Goal: Task Accomplishment & Management: Complete application form

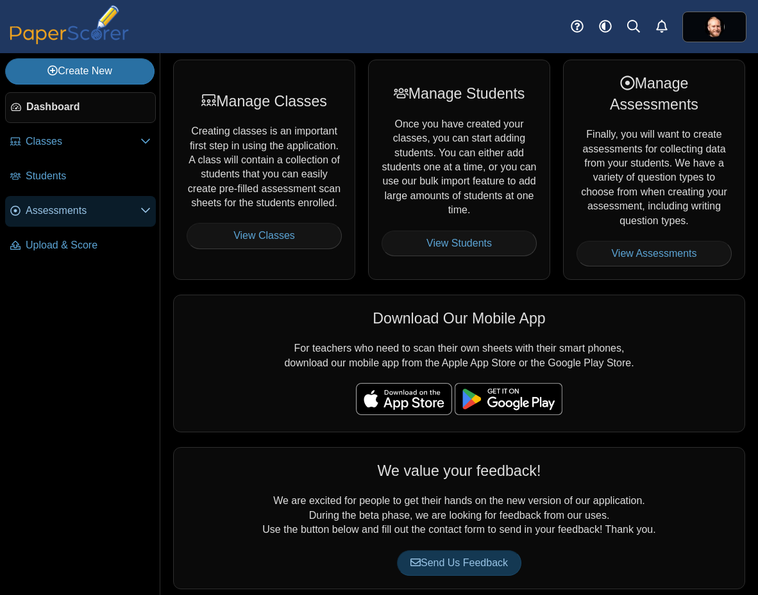
click at [88, 212] on span "Assessments" at bounding box center [83, 211] width 115 height 14
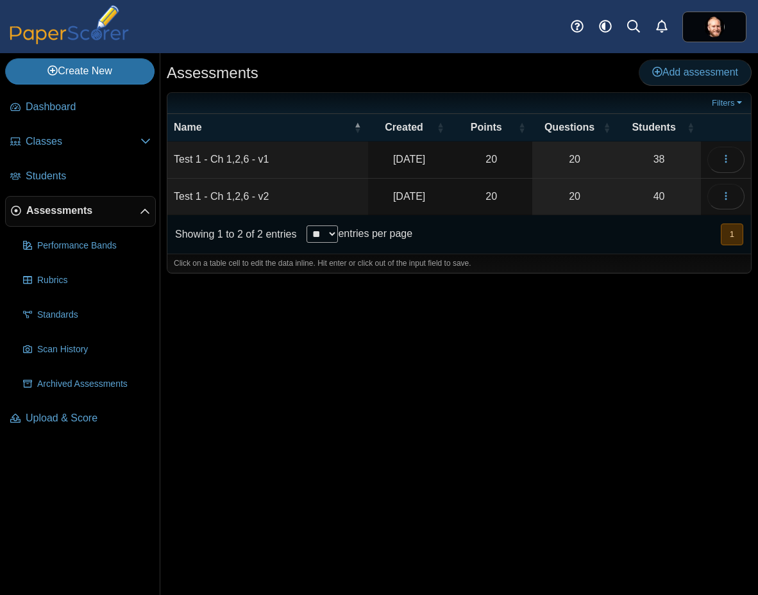
click at [698, 70] on span "Add assessment" at bounding box center [695, 72] width 86 height 11
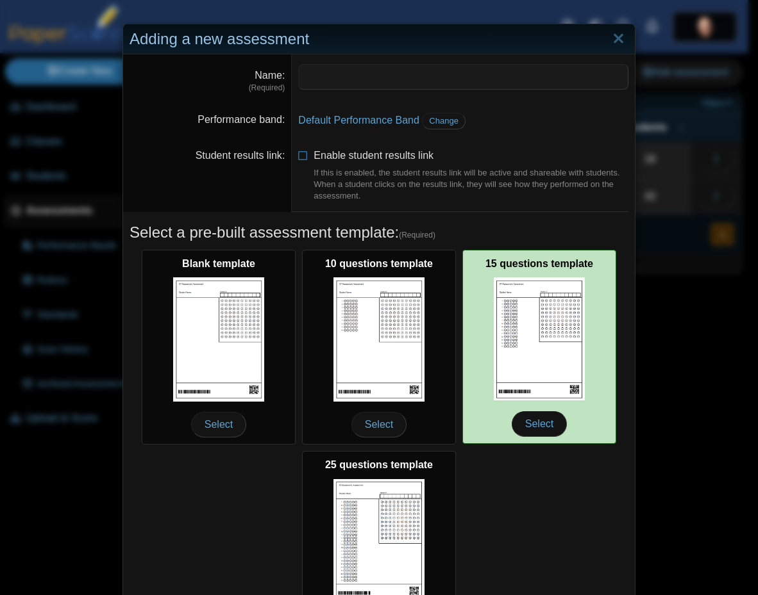
click at [528, 335] on img at bounding box center [538, 339] width 91 height 123
click at [535, 431] on span "Select" at bounding box center [538, 424] width 55 height 26
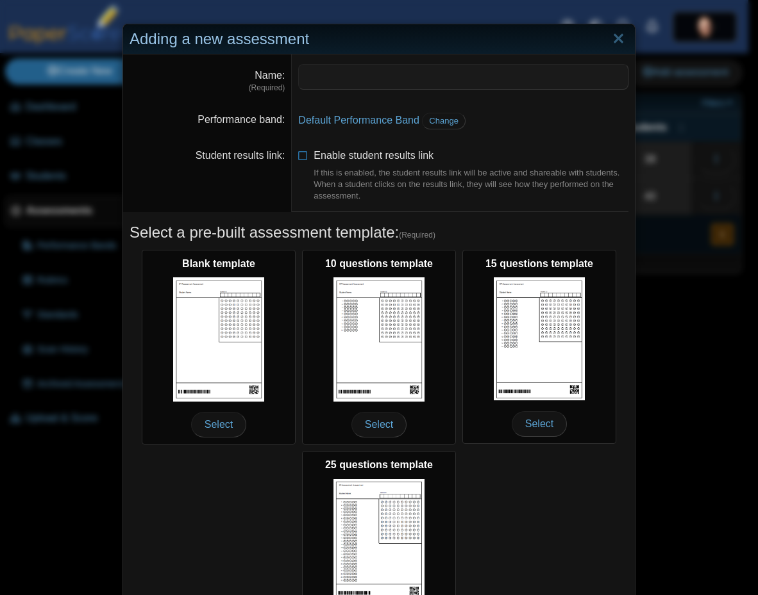
click at [335, 61] on dd at bounding box center [463, 78] width 343 height 49
click at [331, 72] on input "Name" at bounding box center [463, 77] width 330 height 26
type input "**********"
click at [352, 156] on span "Enable student results link If this is enabled, the student results link will b…" at bounding box center [470, 176] width 315 height 52
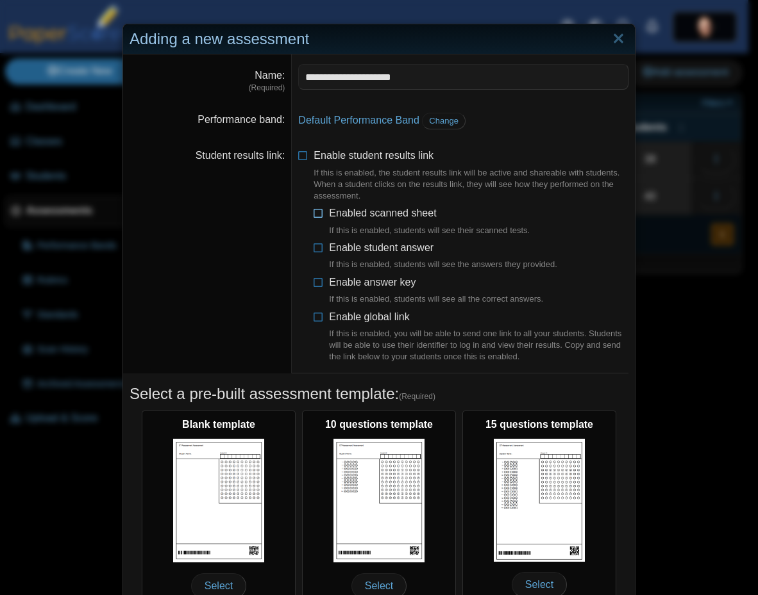
click at [361, 215] on span "Enabled scanned sheet If this is enabled, students will see their scanned tests." at bounding box center [429, 222] width 201 height 29
click at [378, 215] on span "Enabled scanned sheet If this is enabled, students will see their scanned tests." at bounding box center [429, 222] width 201 height 29
click at [386, 249] on span "Enable student answer If this is enabled, students will see the answers they pr…" at bounding box center [443, 256] width 228 height 29
click at [387, 217] on span "Enabled scanned sheet If this is enabled, students will see their scanned tests." at bounding box center [429, 222] width 201 height 29
click at [393, 283] on span "Enable answer key If this is enabled, students will see all the correct answers." at bounding box center [436, 291] width 214 height 29
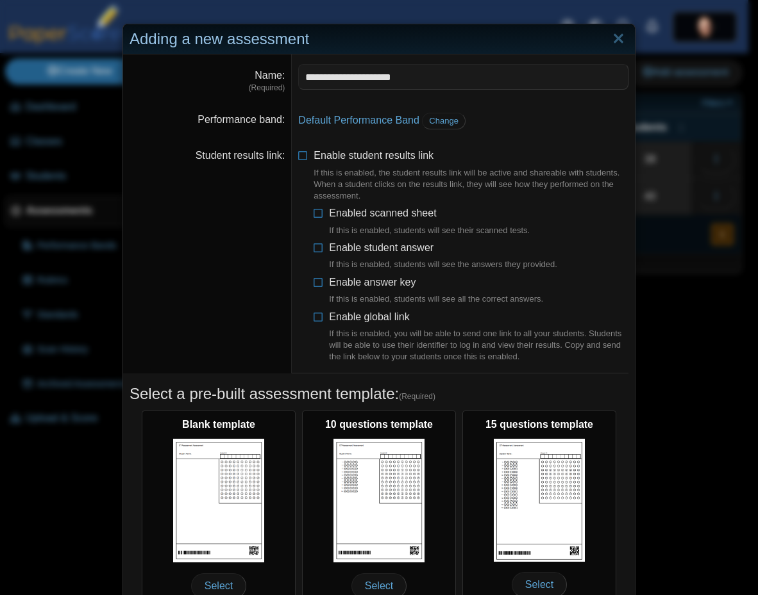
scroll to position [265, 0]
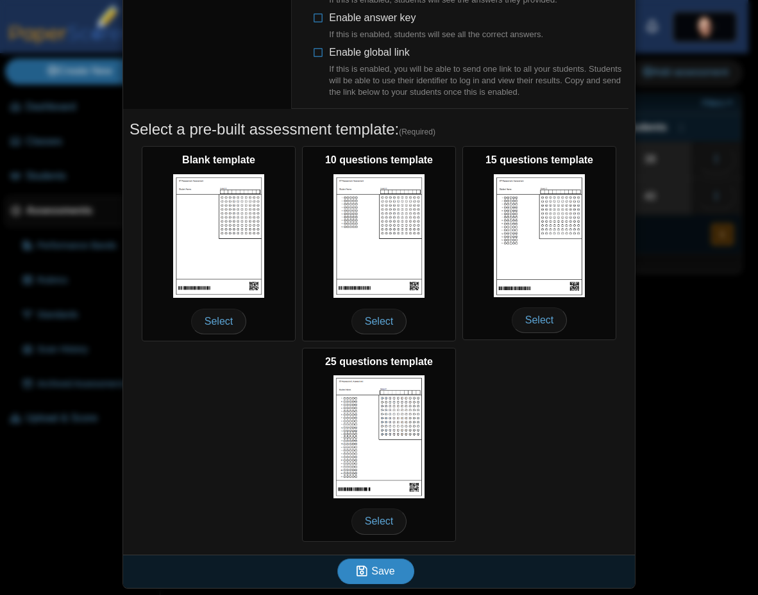
click at [384, 578] on button "Save" at bounding box center [375, 572] width 77 height 26
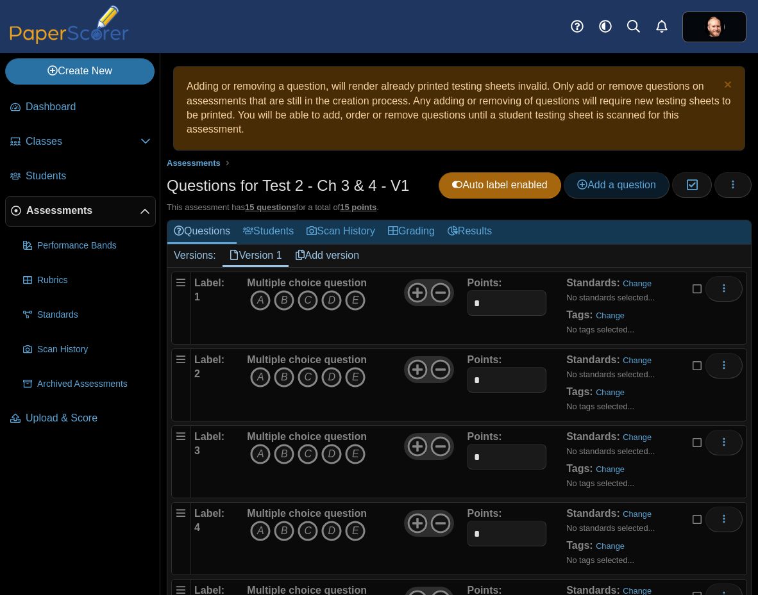
click at [626, 183] on span "Add a question" at bounding box center [616, 184] width 79 height 11
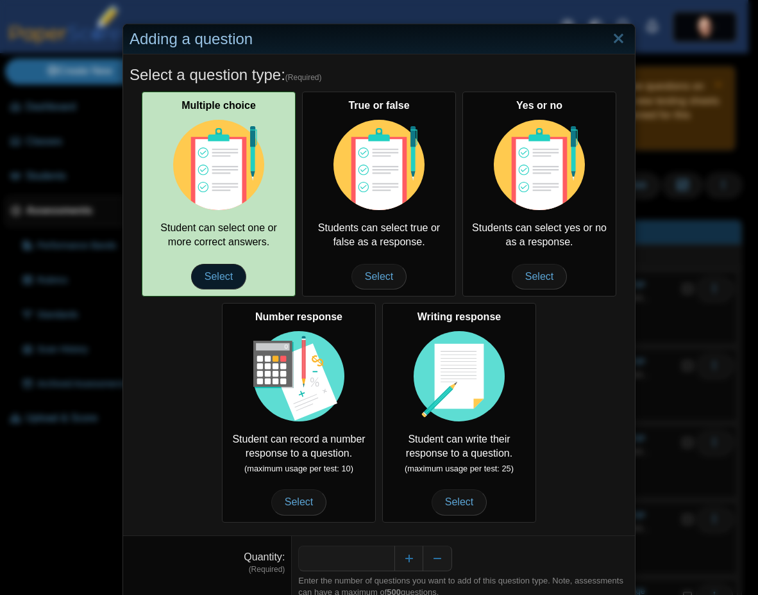
click at [222, 277] on span "Select" at bounding box center [218, 277] width 55 height 26
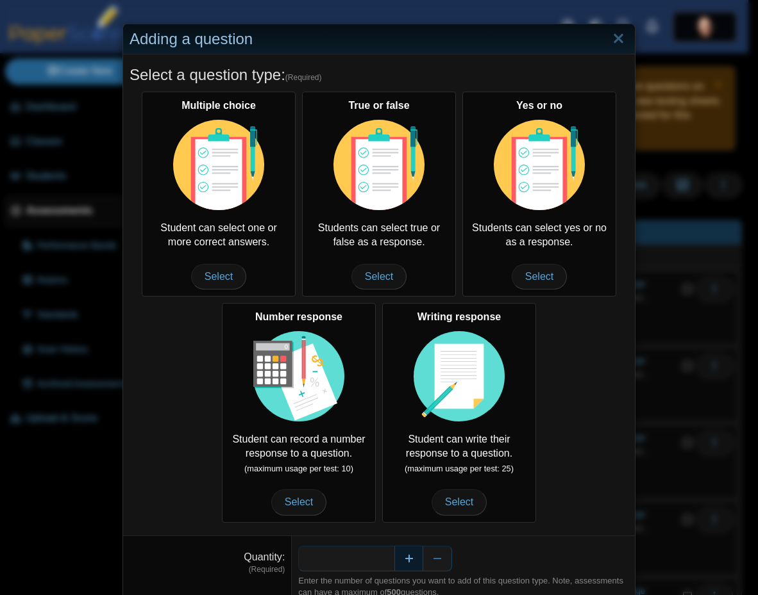
click at [410, 562] on button "Increase" at bounding box center [408, 559] width 29 height 26
type input "*"
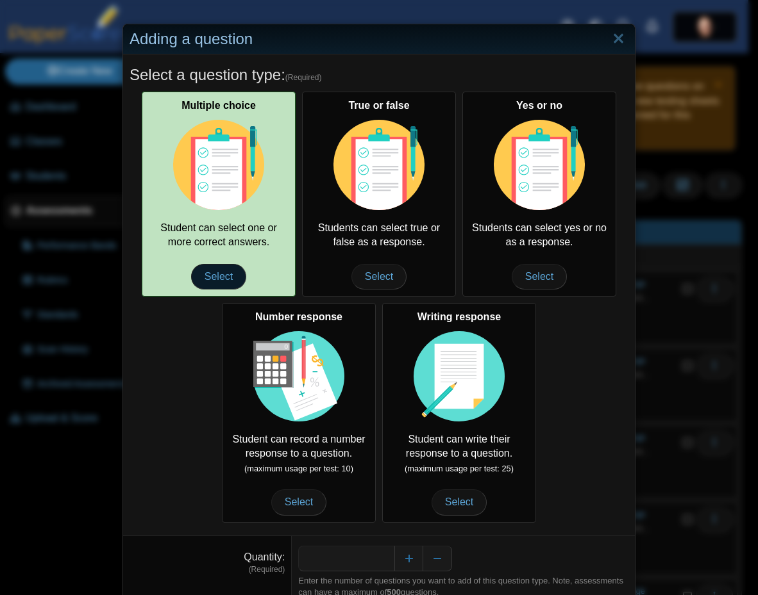
click at [206, 279] on span "Select" at bounding box center [218, 277] width 55 height 26
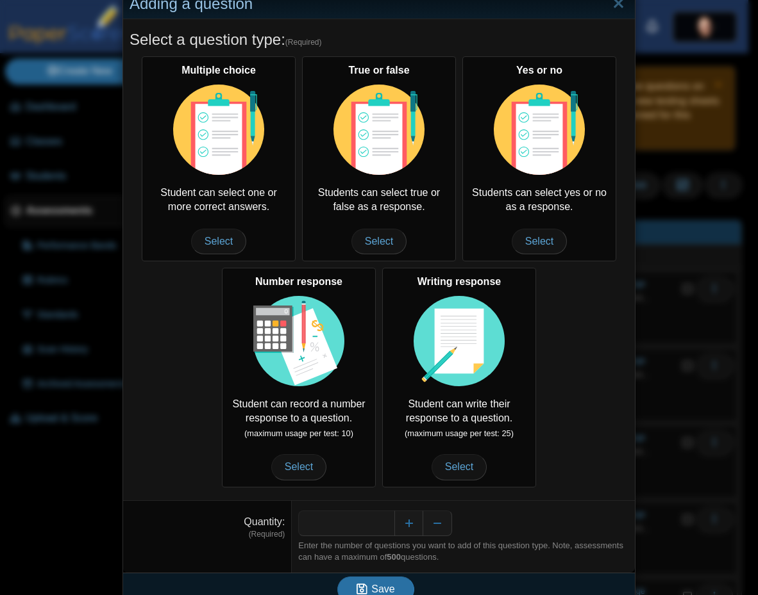
scroll to position [54, 0]
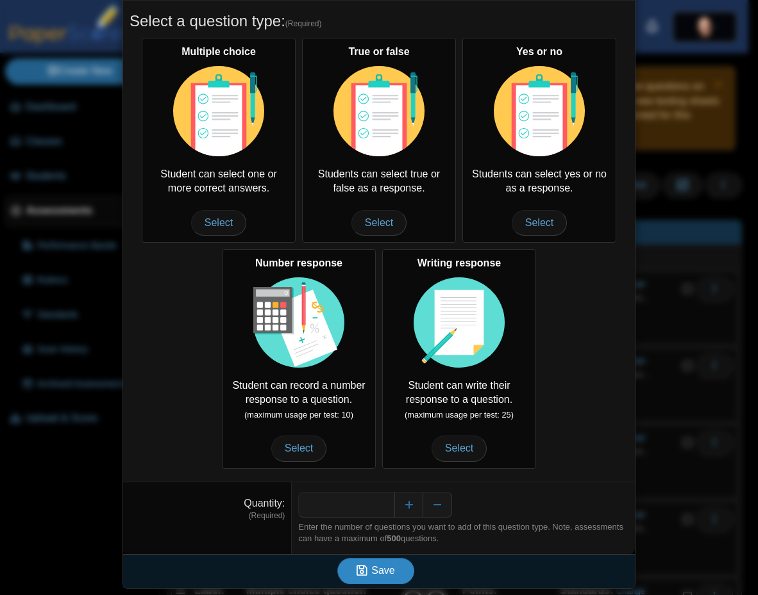
click at [374, 576] on span "Save" at bounding box center [382, 570] width 23 height 11
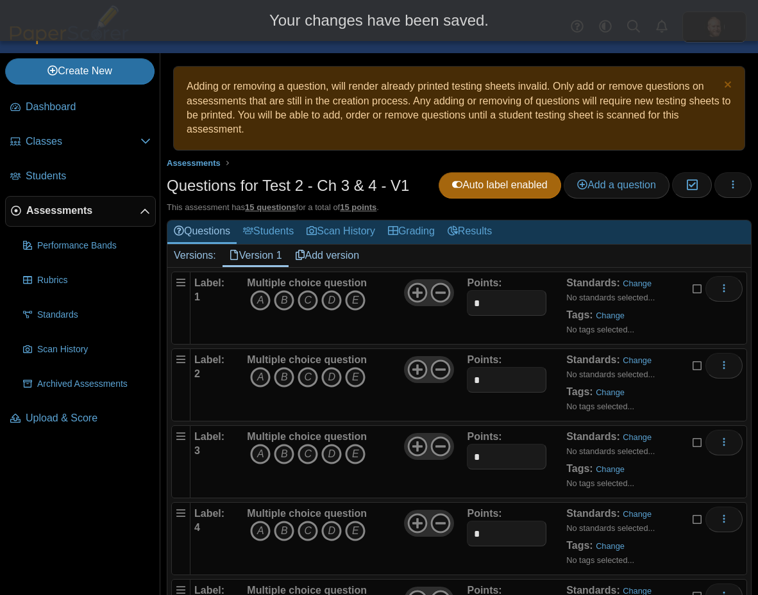
scroll to position [385, 0]
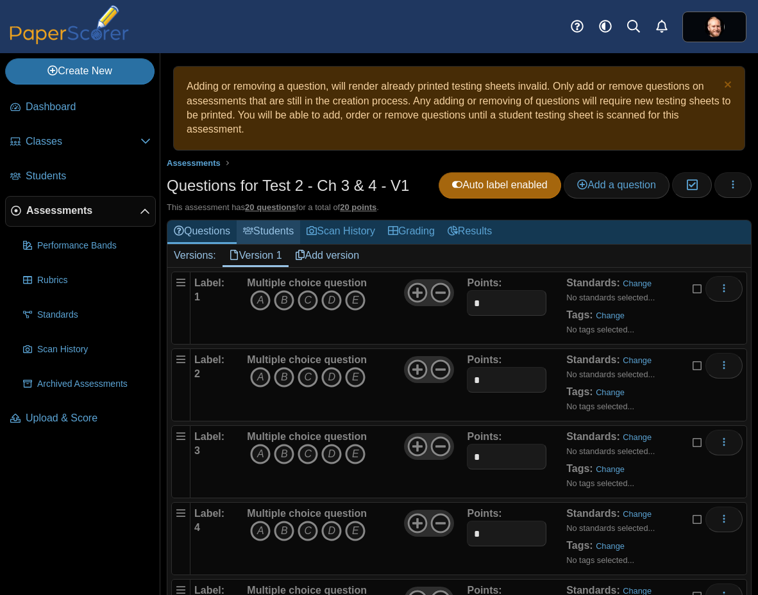
click at [285, 236] on link "Students" at bounding box center [267, 232] width 63 height 24
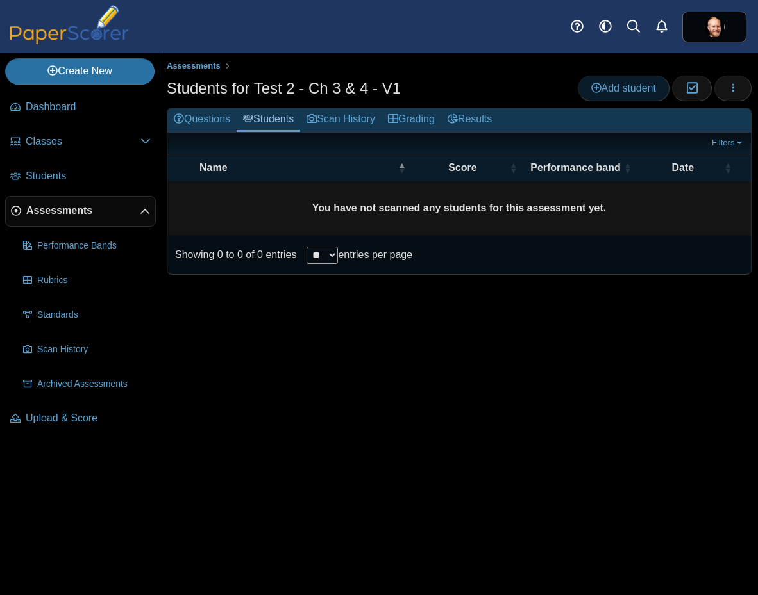
click at [636, 86] on span "Add student" at bounding box center [623, 88] width 65 height 11
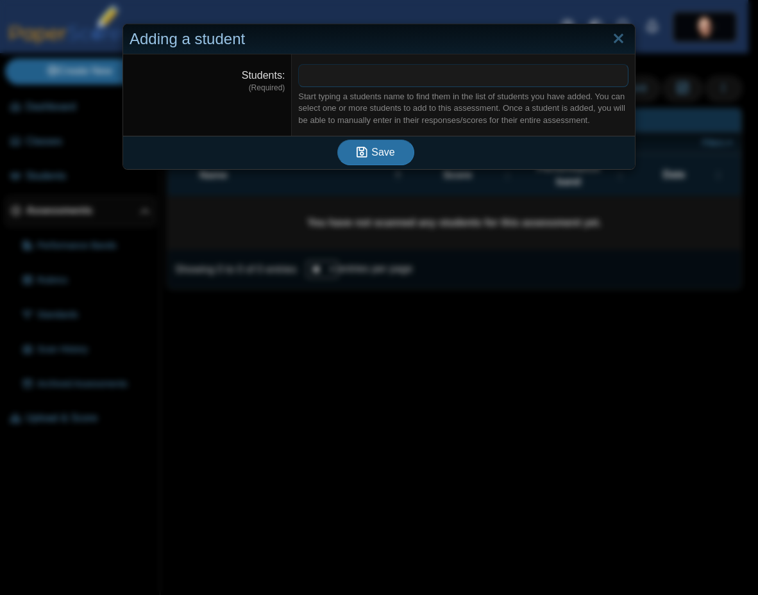
click at [604, 85] on span at bounding box center [463, 76] width 329 height 22
click at [618, 38] on link "Close" at bounding box center [618, 39] width 20 height 22
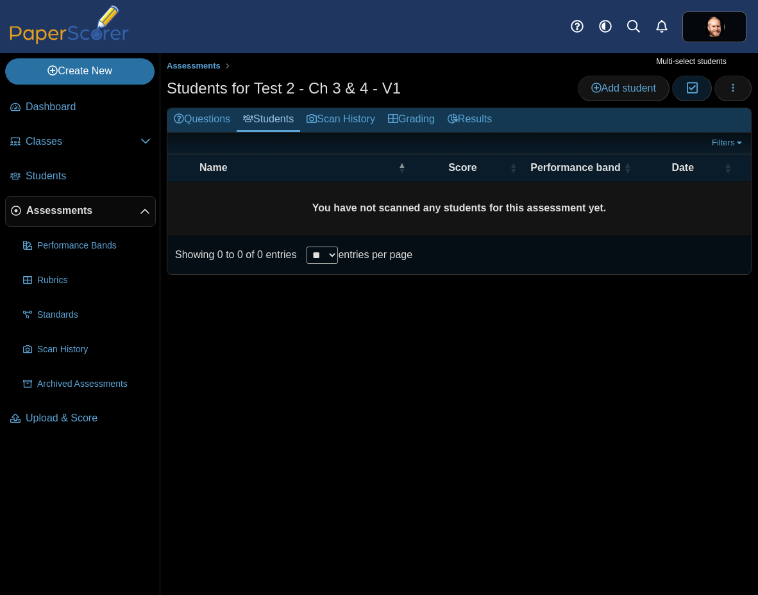
click at [694, 89] on icon "button" at bounding box center [691, 88] width 12 height 11
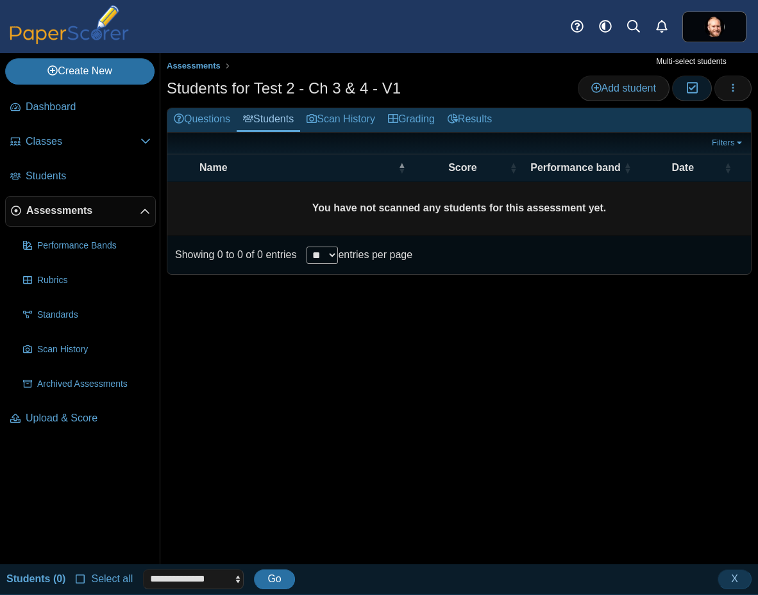
click at [694, 89] on icon "button" at bounding box center [691, 88] width 12 height 11
click at [724, 90] on button "button" at bounding box center [732, 89] width 37 height 26
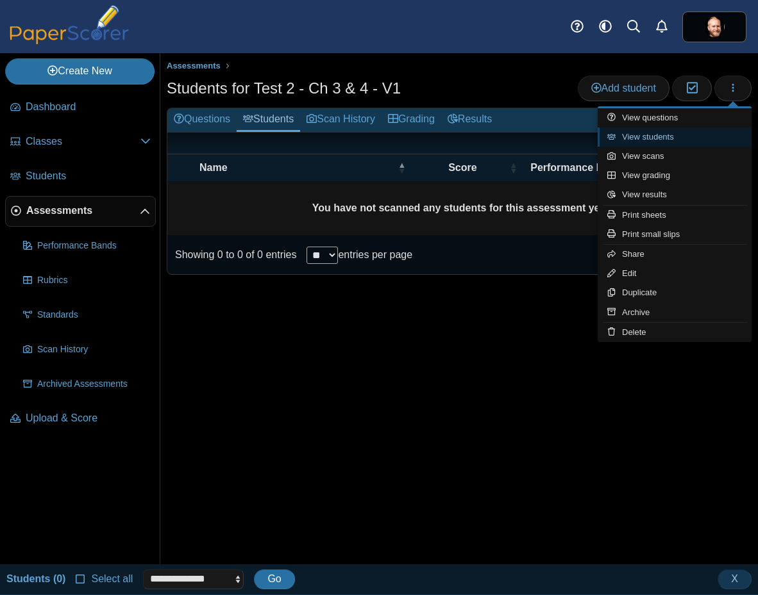
click at [654, 138] on link "View students" at bounding box center [674, 137] width 154 height 19
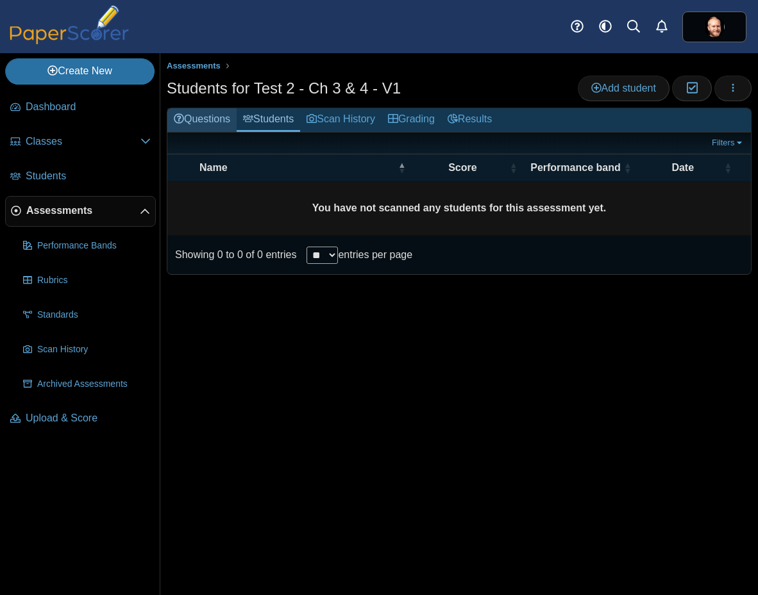
click at [213, 119] on link "Questions" at bounding box center [201, 120] width 69 height 24
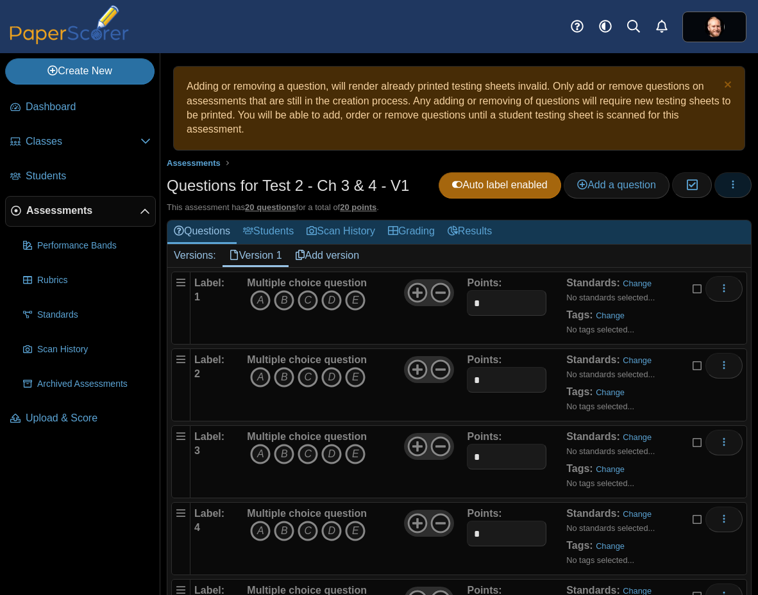
click at [727, 184] on icon "button" at bounding box center [732, 184] width 10 height 10
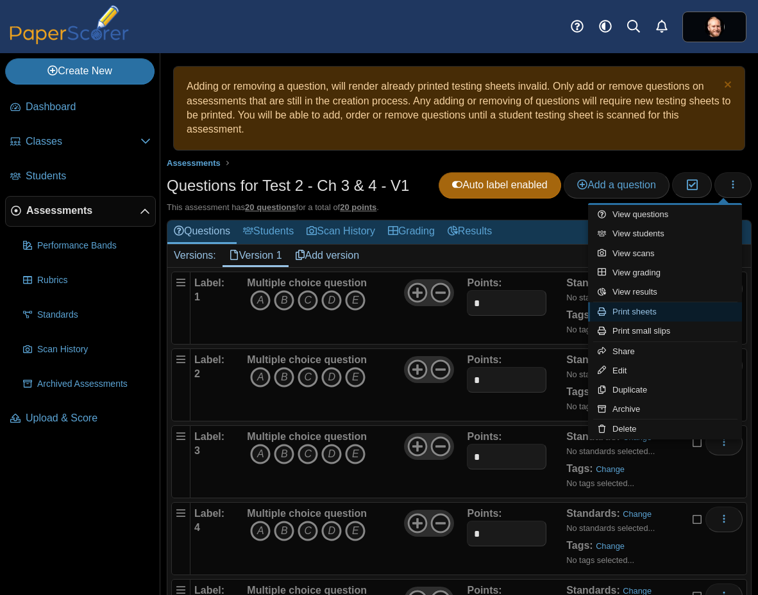
click at [678, 313] on link "Print sheets" at bounding box center [665, 312] width 154 height 19
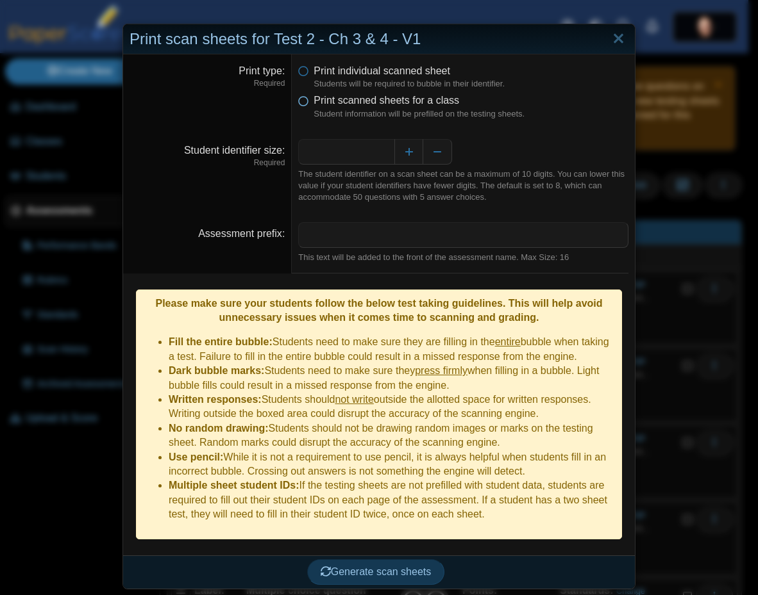
click at [355, 100] on span "Print scanned sheets for a class" at bounding box center [385, 100] width 145 height 11
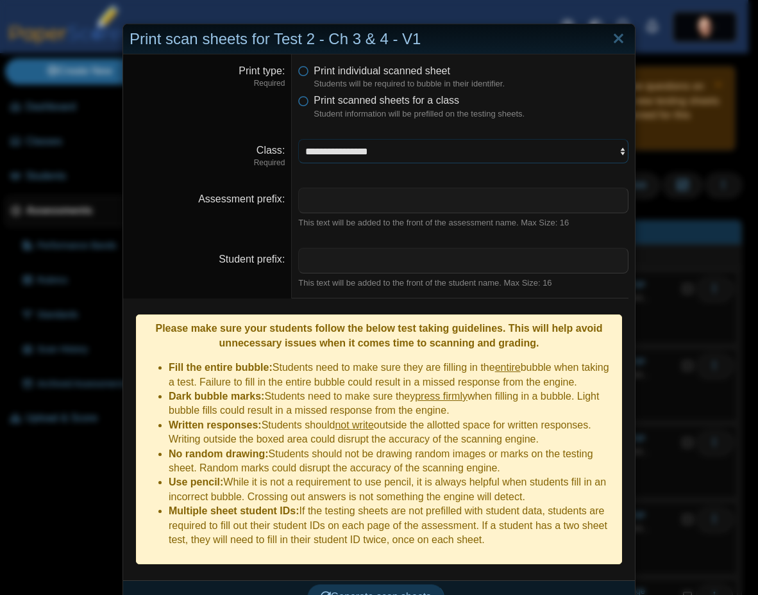
select select "**********"
click at [298, 139] on select "**********" at bounding box center [463, 151] width 330 height 24
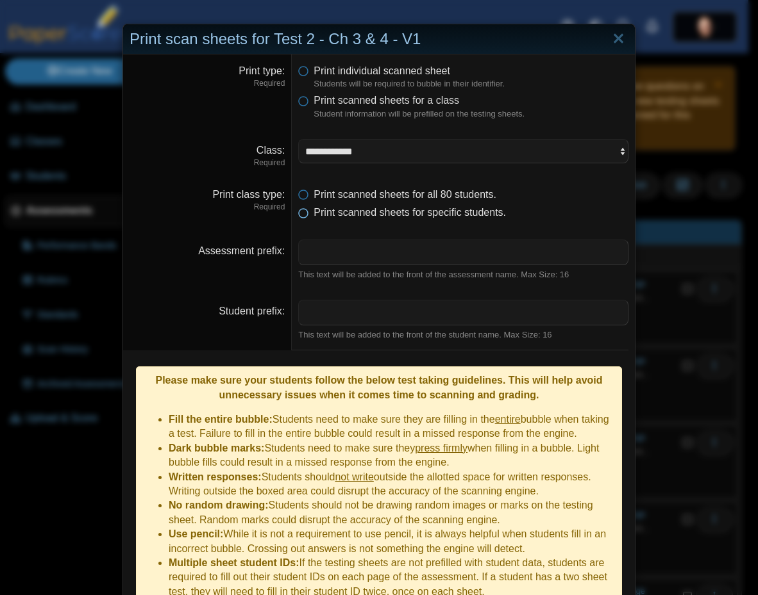
click at [364, 217] on span "Print scanned sheets for specific students." at bounding box center [409, 212] width 192 height 11
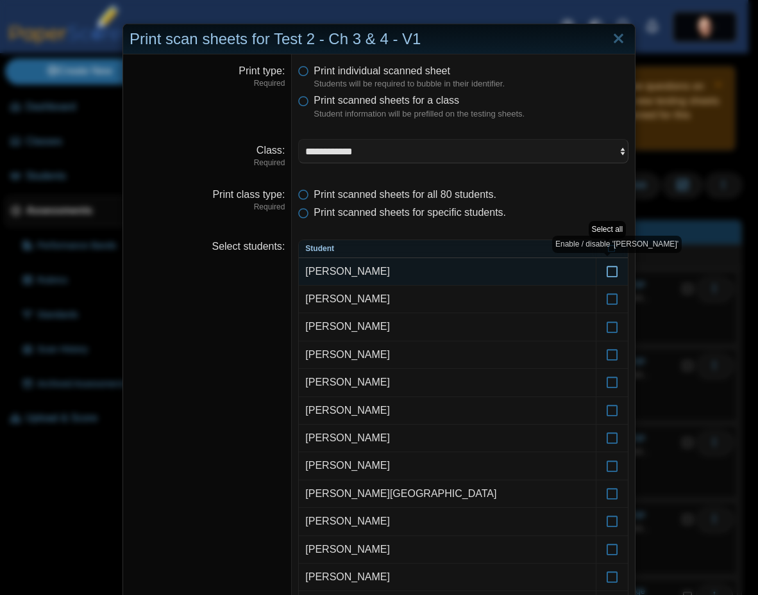
click at [611, 272] on icon at bounding box center [612, 266] width 13 height 12
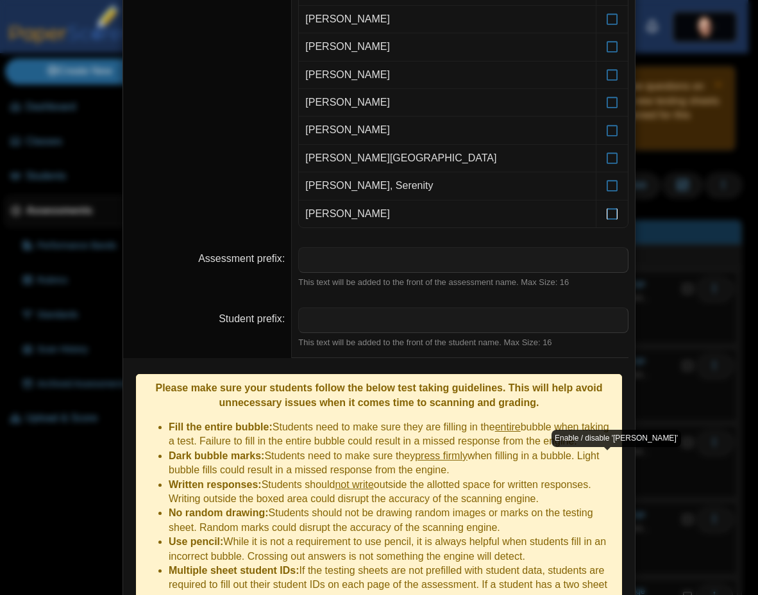
scroll to position [2320, 0]
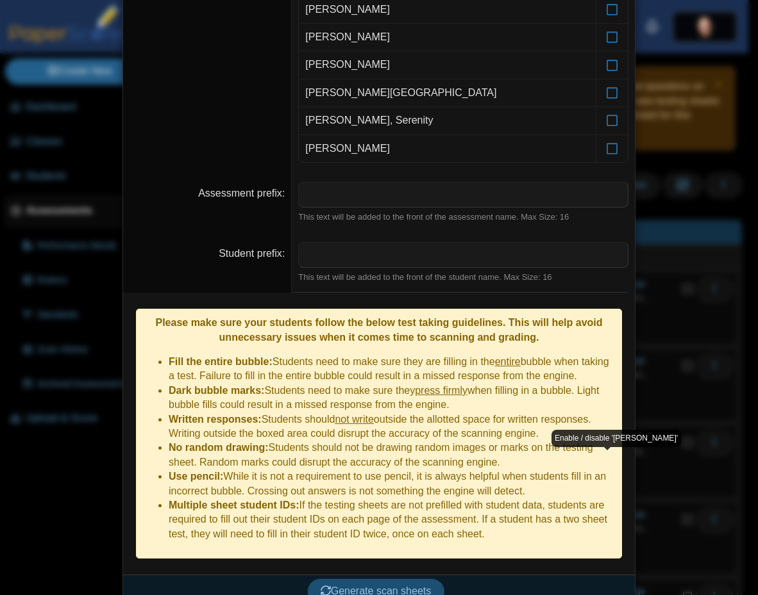
click at [363, 579] on button "Generate scan sheets" at bounding box center [376, 592] width 138 height 26
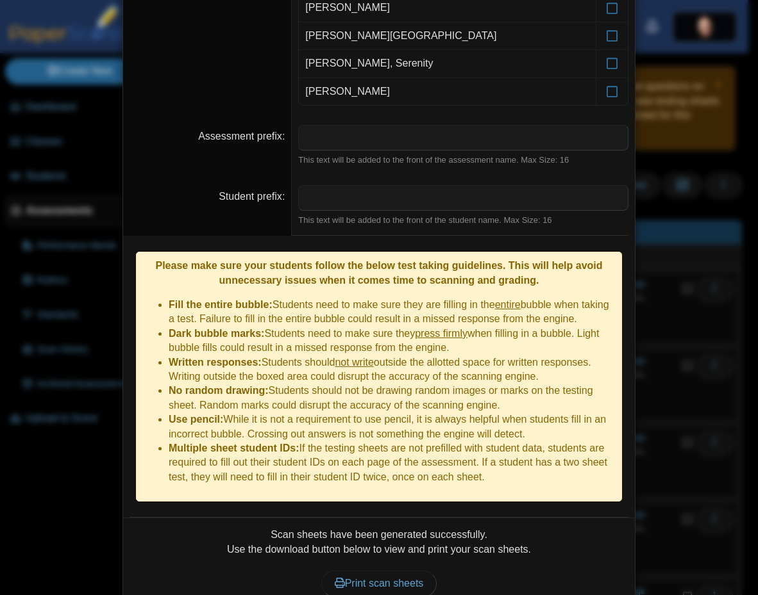
scroll to position [2423, 0]
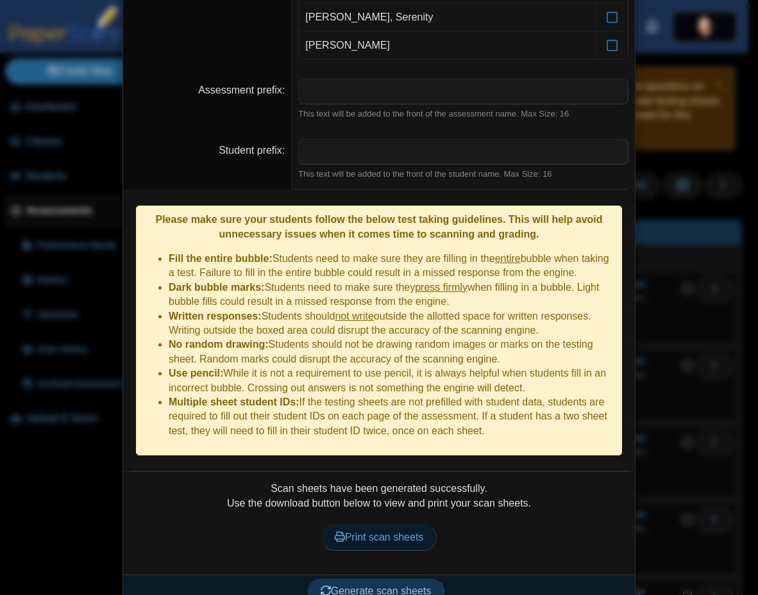
click at [399, 532] on span "Print scan sheets" at bounding box center [379, 537] width 89 height 11
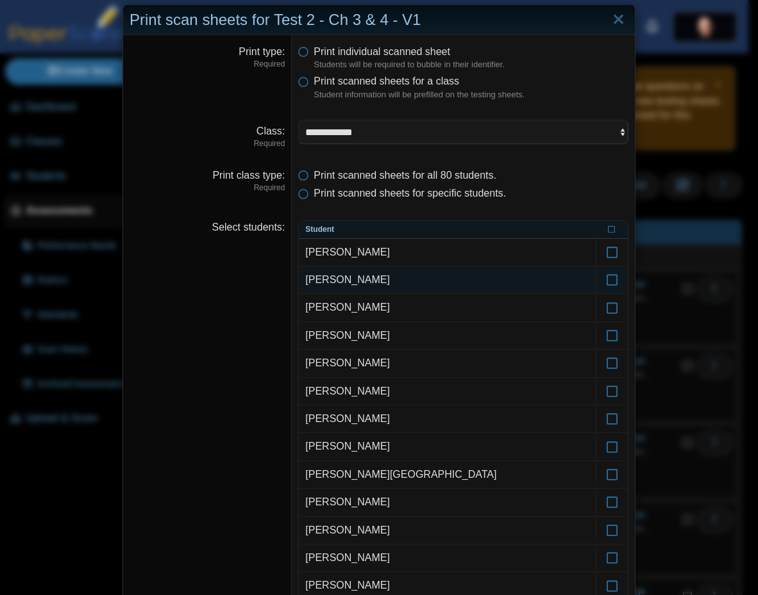
scroll to position [0, 0]
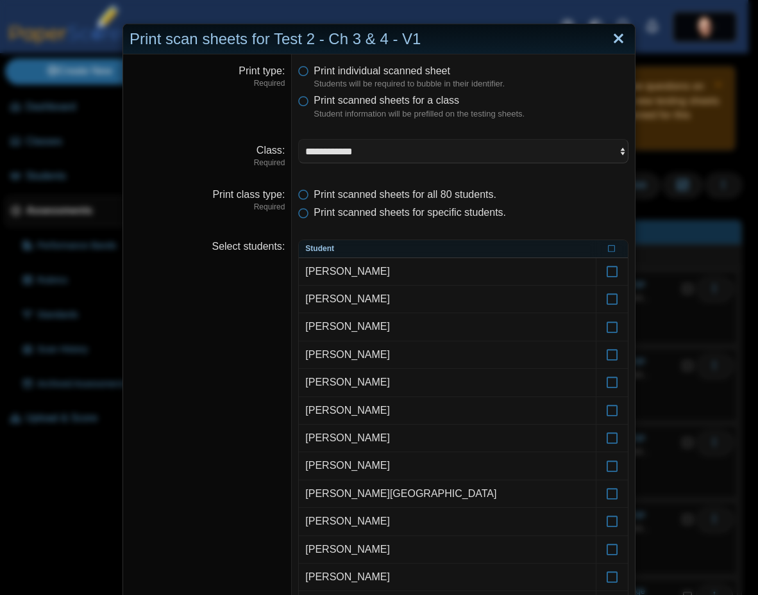
click at [618, 36] on link "Close" at bounding box center [618, 39] width 20 height 22
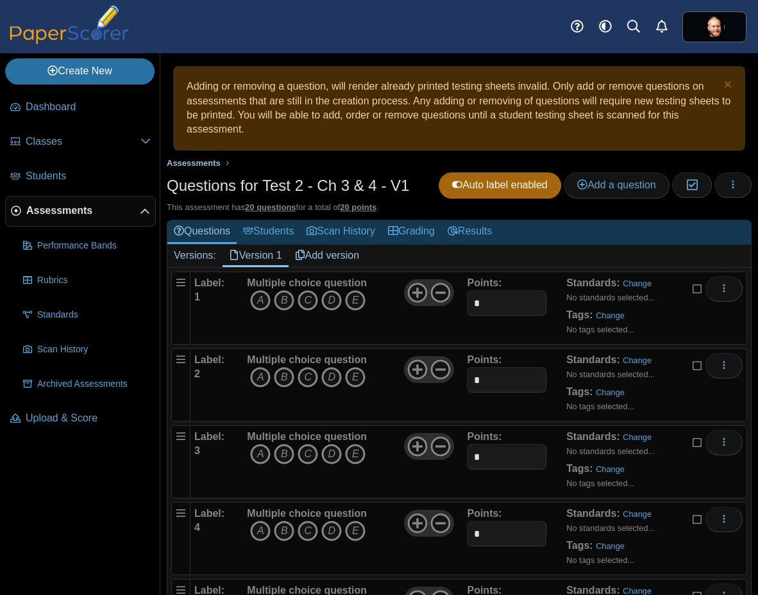
click at [179, 162] on span "Assessments" at bounding box center [194, 163] width 54 height 10
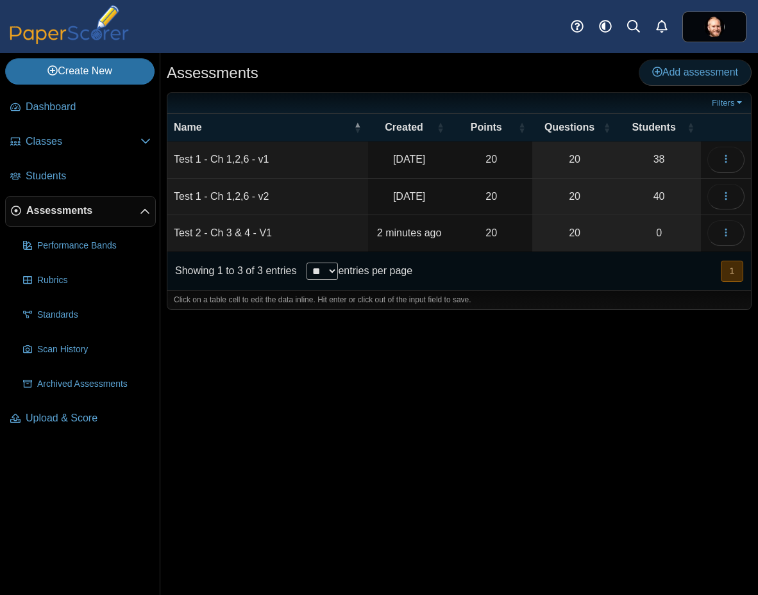
click at [710, 76] on span "Add assessment" at bounding box center [695, 72] width 86 height 11
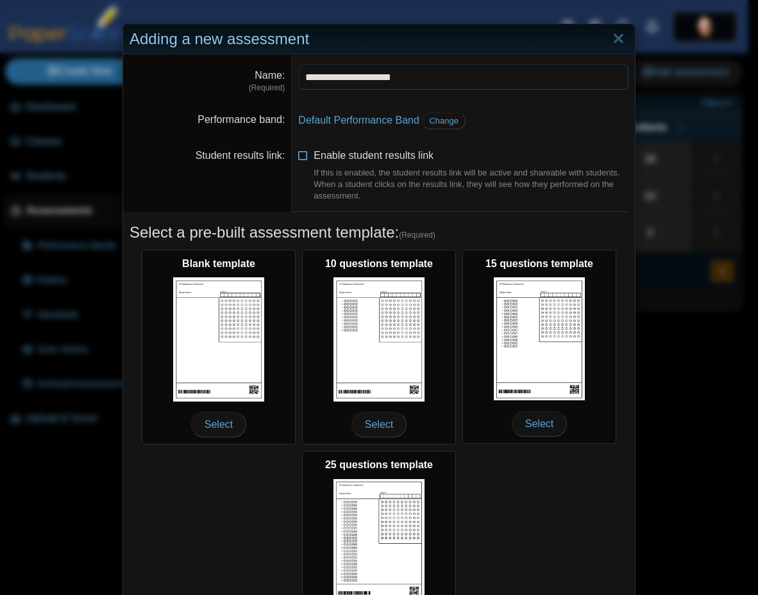
type input "**********"
click at [324, 158] on span "Enable student results link If this is enabled, the student results link will b…" at bounding box center [470, 176] width 315 height 52
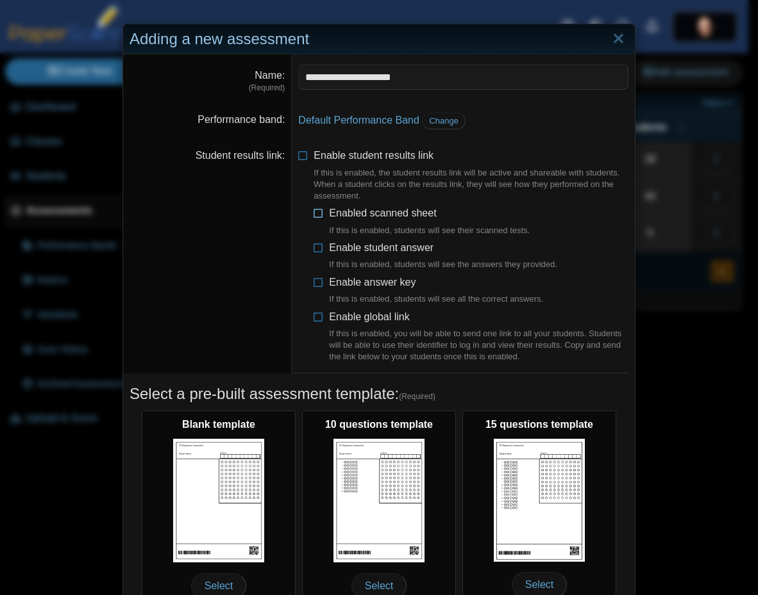
click at [351, 216] on span "Enabled scanned sheet If this is enabled, students will see their scanned tests." at bounding box center [429, 222] width 201 height 29
click at [349, 242] on span "Enable student answer If this is enabled, students will see the answers they pr…" at bounding box center [443, 256] width 228 height 29
click at [352, 301] on div "If this is enabled, students will see all the correct answers." at bounding box center [436, 300] width 214 height 12
click at [352, 287] on span "Enable answer key If this is enabled, students will see all the correct answers." at bounding box center [436, 291] width 214 height 29
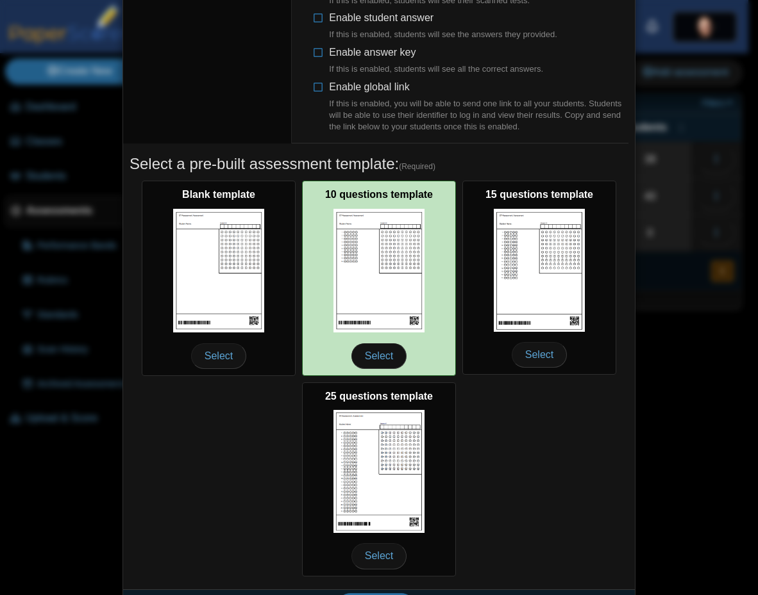
scroll to position [265, 0]
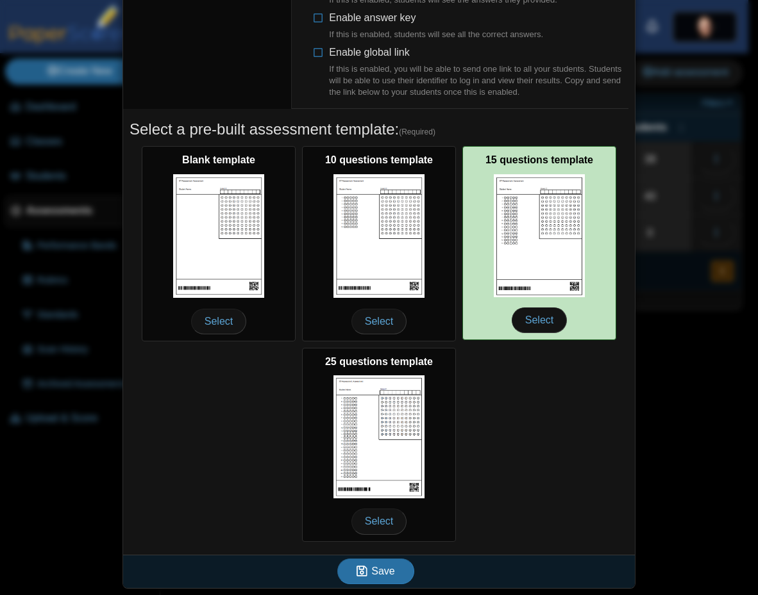
click at [545, 252] on img at bounding box center [538, 235] width 91 height 123
click at [533, 328] on span "Select" at bounding box center [538, 321] width 55 height 26
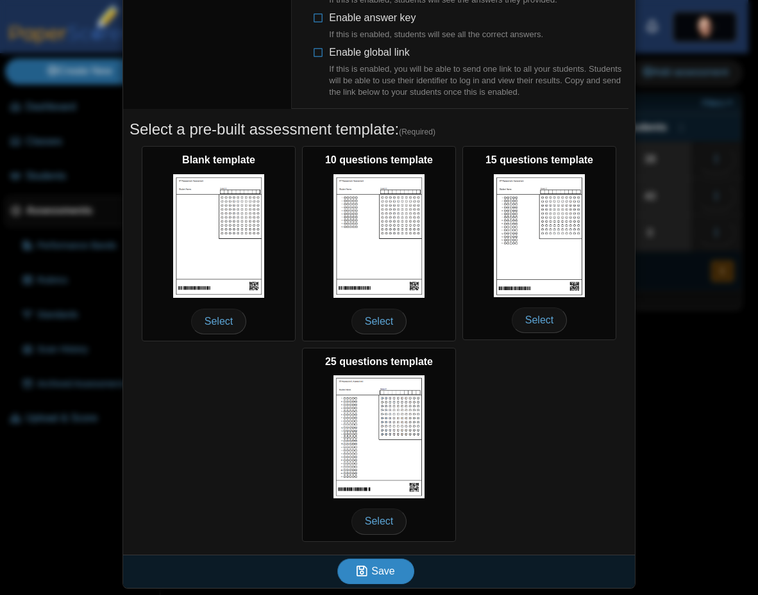
click at [388, 576] on span "Save" at bounding box center [382, 571] width 23 height 11
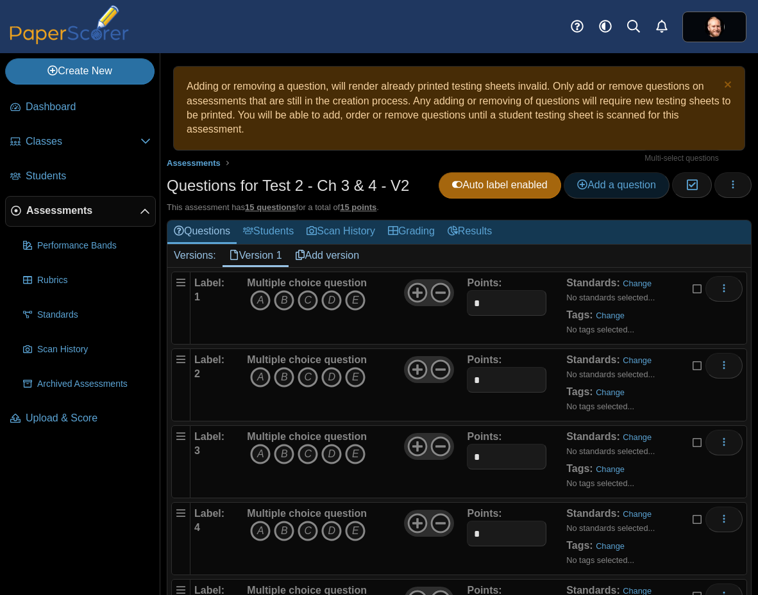
click at [633, 188] on span "Add a question" at bounding box center [616, 184] width 79 height 11
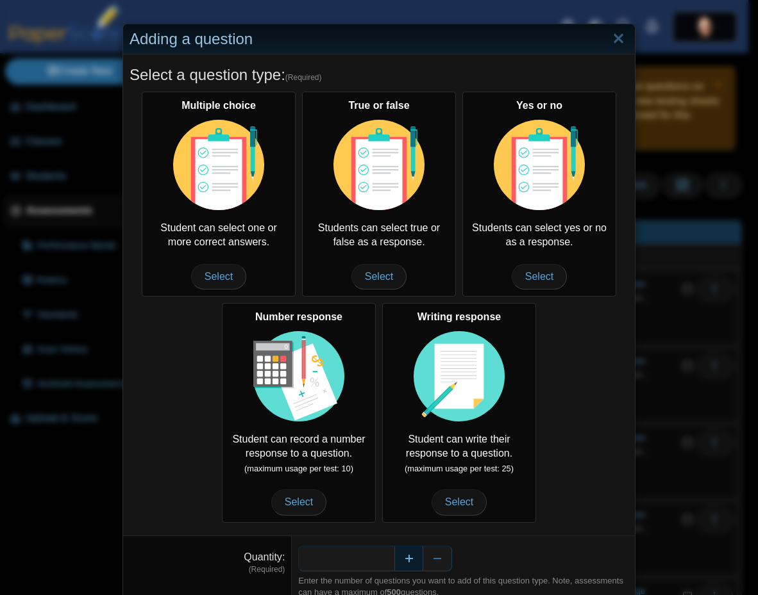
click at [408, 561] on button "Increase" at bounding box center [408, 559] width 29 height 26
type input "*"
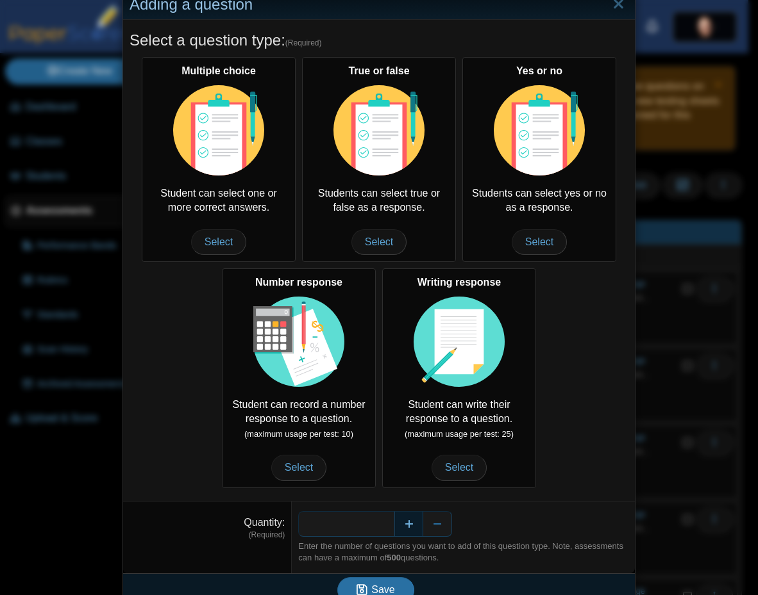
scroll to position [54, 0]
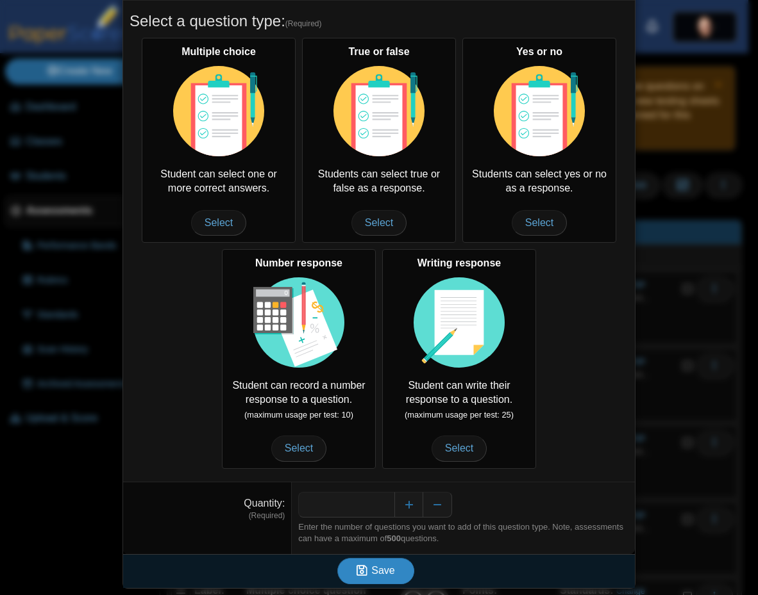
drag, startPoint x: 379, startPoint y: 570, endPoint x: 427, endPoint y: 580, distance: 49.0
click at [379, 571] on span "Save" at bounding box center [382, 570] width 23 height 11
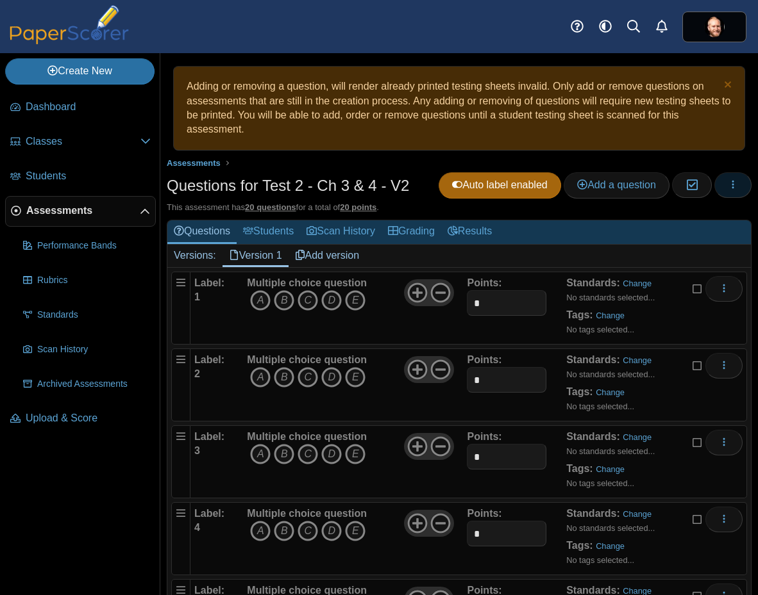
click at [727, 185] on icon "button" at bounding box center [732, 184] width 10 height 10
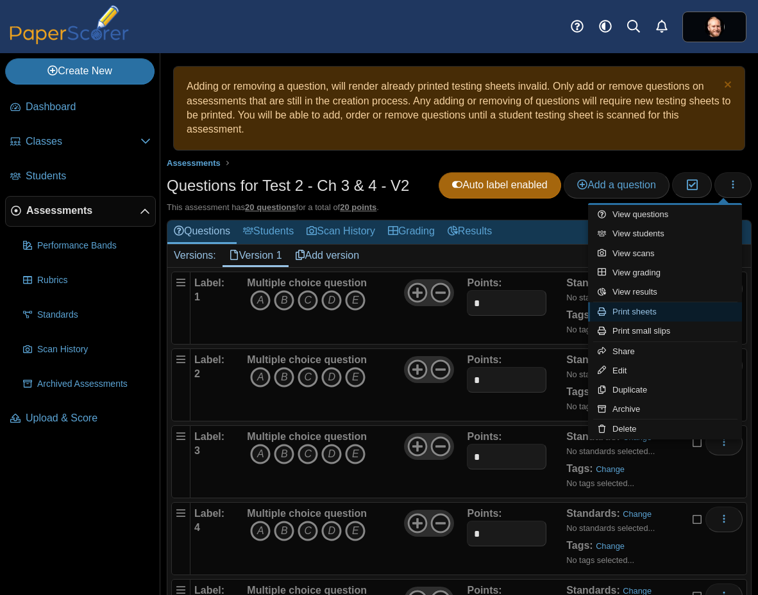
click at [688, 309] on link "Print sheets" at bounding box center [665, 312] width 154 height 19
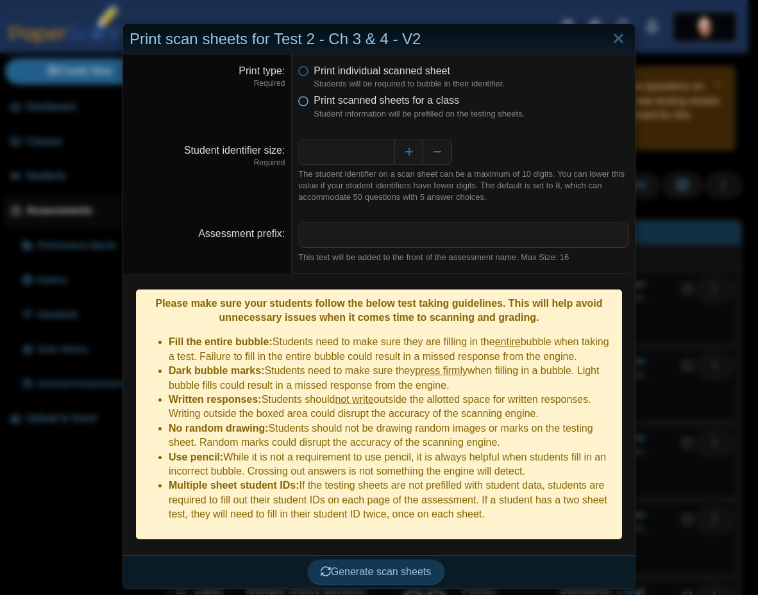
click at [350, 103] on span "Print scanned sheets for a class" at bounding box center [385, 100] width 145 height 11
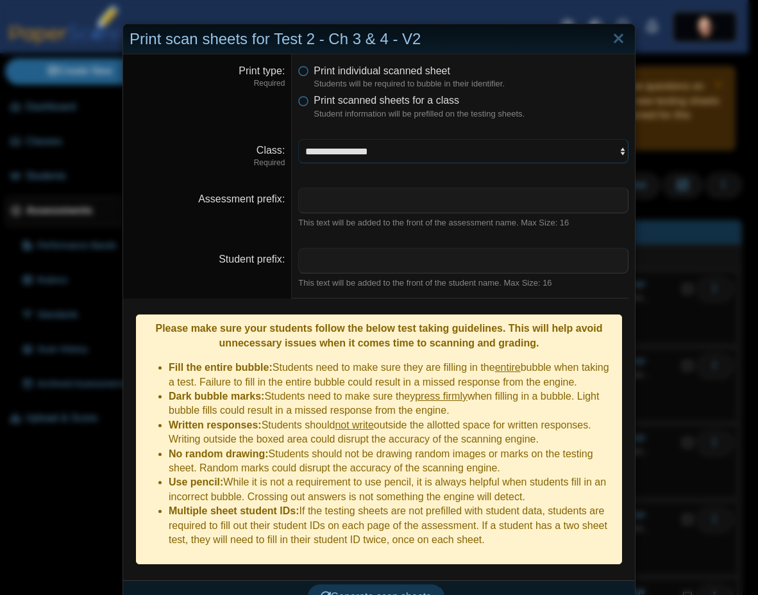
select select "**********"
click at [298, 139] on select "**********" at bounding box center [463, 151] width 330 height 24
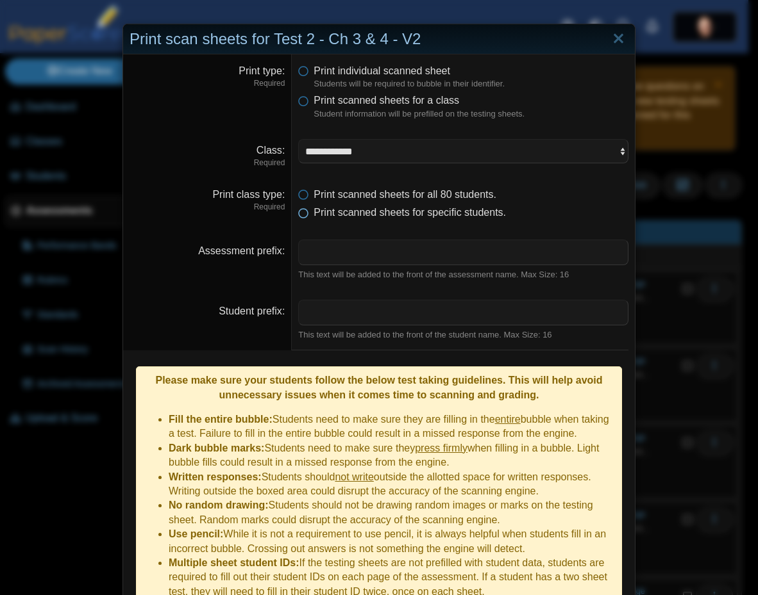
click at [354, 217] on span "Print scanned sheets for specific students." at bounding box center [409, 212] width 192 height 11
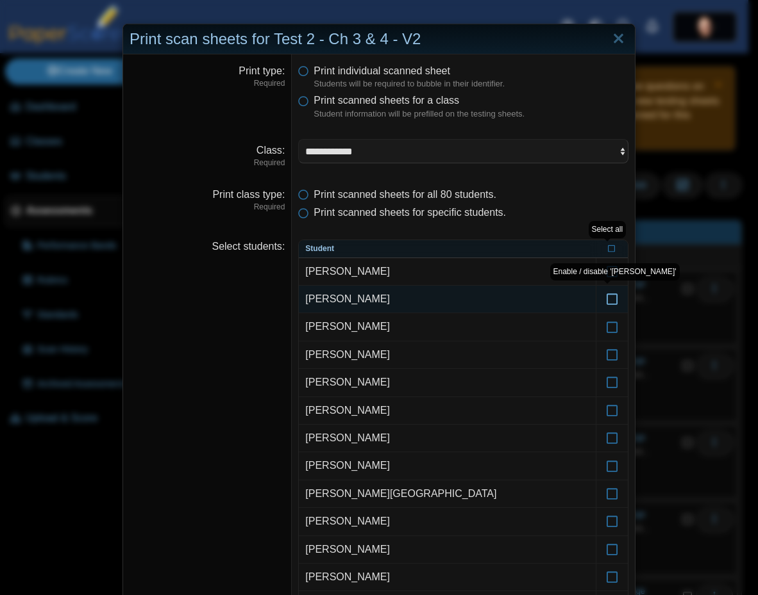
click at [610, 297] on icon at bounding box center [612, 294] width 13 height 12
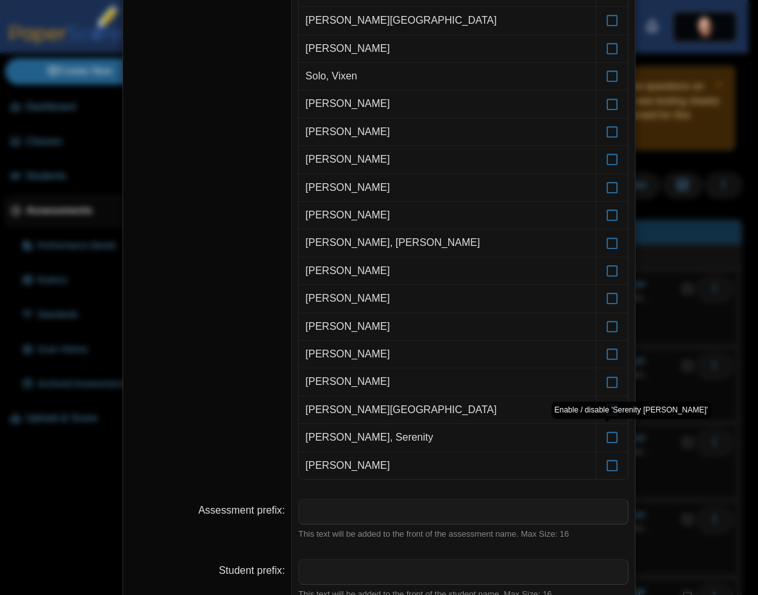
scroll to position [2320, 0]
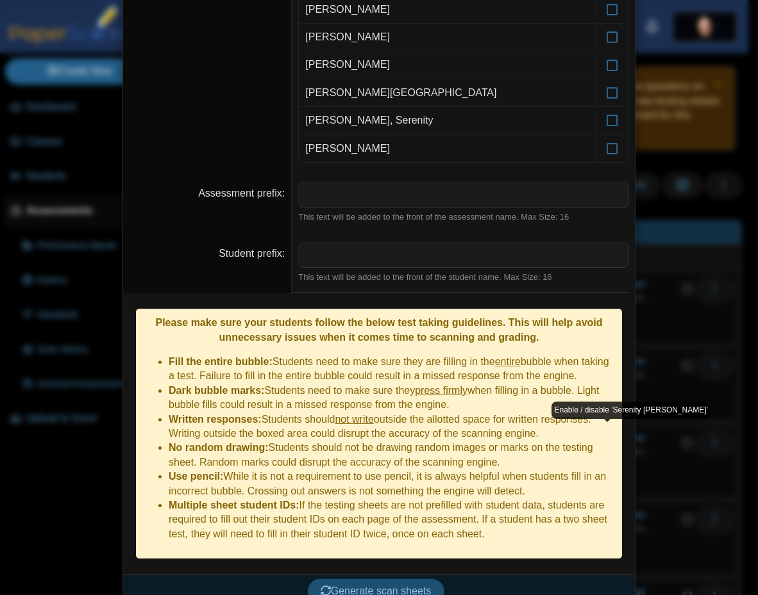
click at [365, 579] on button "Generate scan sheets" at bounding box center [376, 592] width 138 height 26
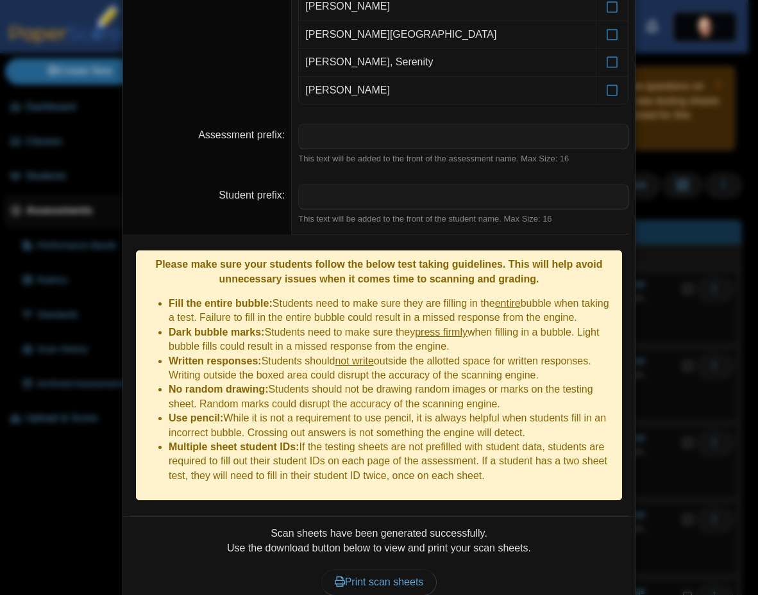
scroll to position [2423, 0]
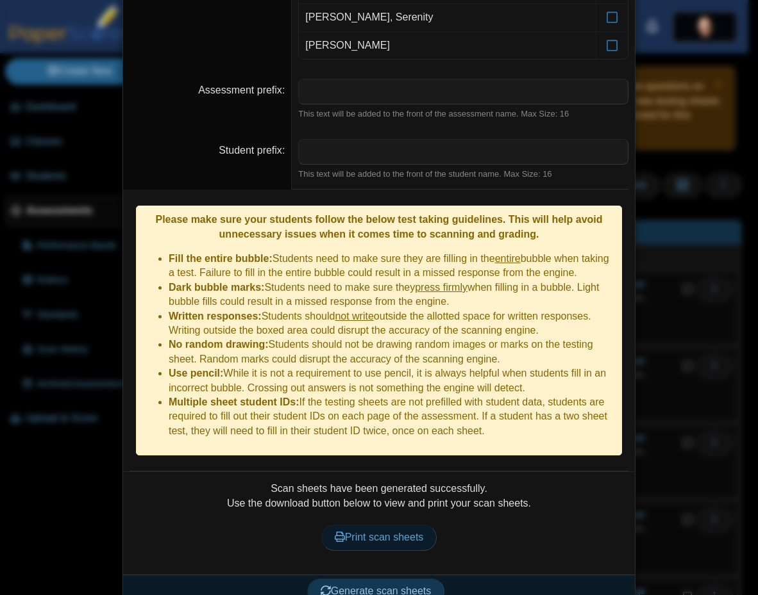
click at [390, 527] on link "Print scan sheets" at bounding box center [379, 538] width 116 height 26
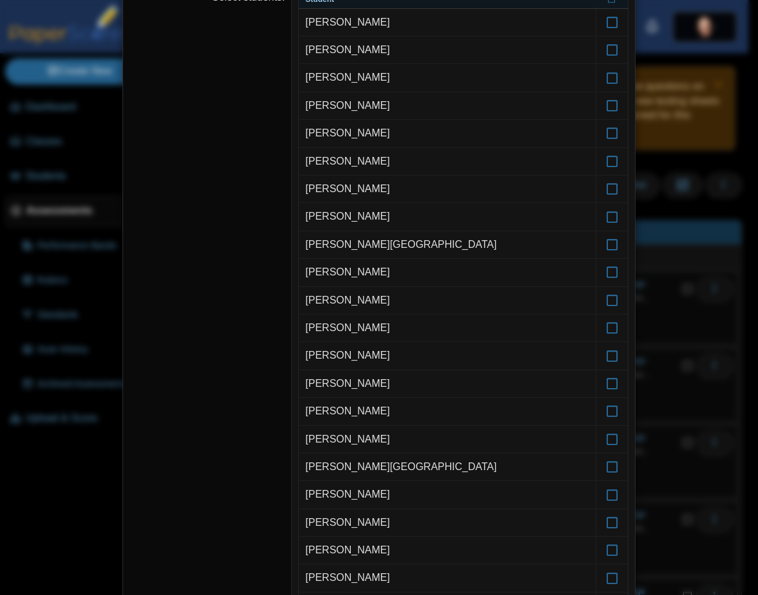
scroll to position [0, 0]
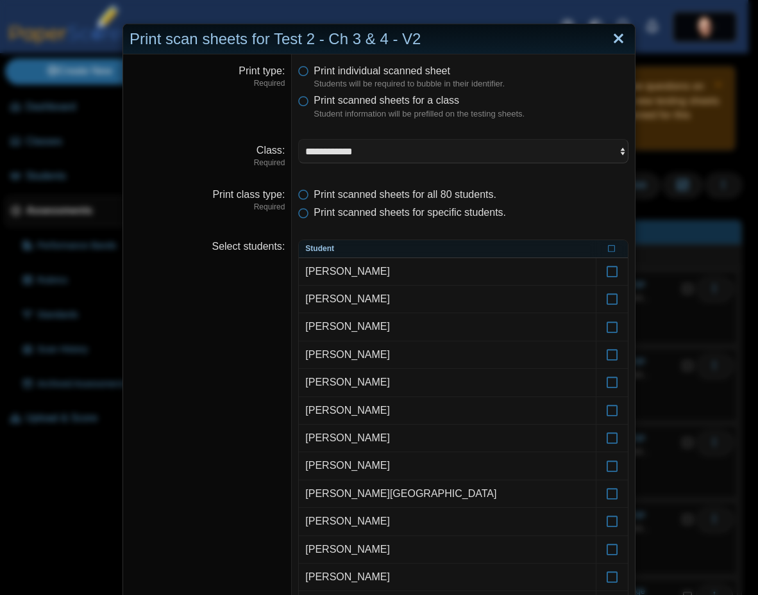
click at [622, 40] on link "Close" at bounding box center [618, 39] width 20 height 22
